Goal: Task Accomplishment & Management: Manage account settings

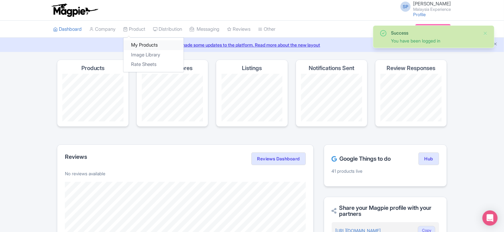
click at [142, 43] on link "My Products" at bounding box center [153, 45] width 60 height 10
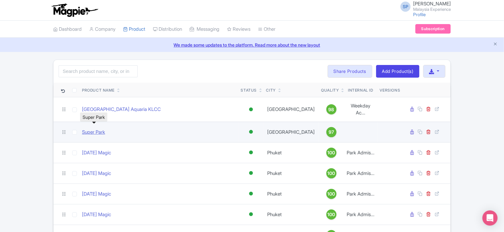
click at [93, 128] on link "Super Park" at bounding box center [93, 131] width 23 height 7
